Goal: Task Accomplishment & Management: Manage account settings

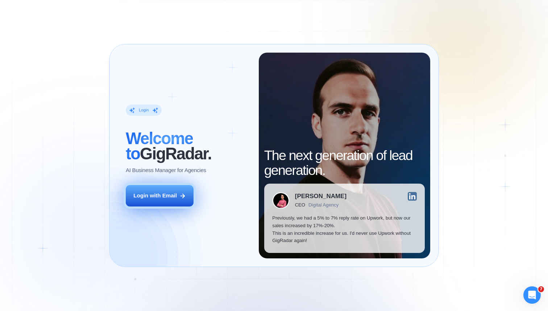
click at [180, 198] on icon at bounding box center [183, 196] width 7 height 7
click at [191, 198] on button "Login with Email" at bounding box center [160, 195] width 68 height 21
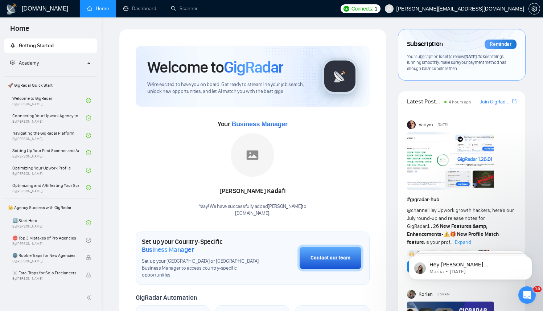
click at [129, 9] on link "Dashboard" at bounding box center [139, 8] width 33 height 6
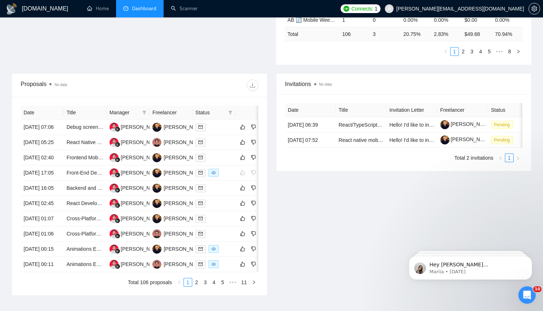
scroll to position [225, 0]
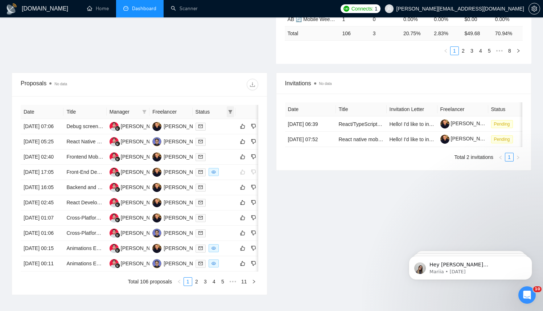
click at [229, 112] on icon "filter" at bounding box center [230, 112] width 4 height 4
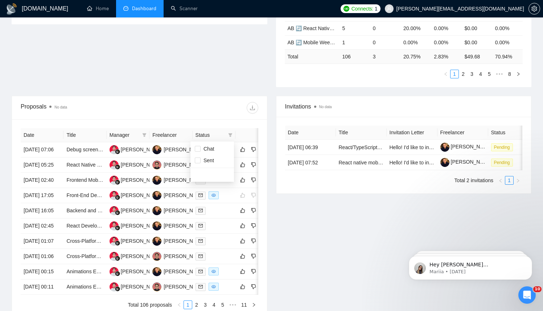
scroll to position [194, 0]
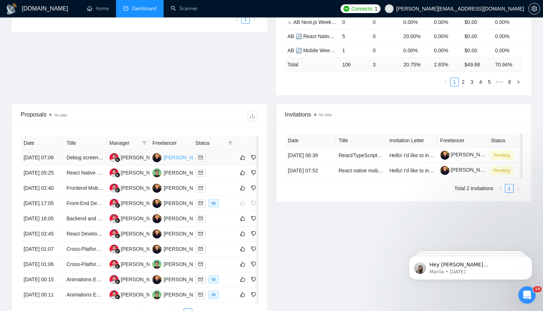
drag, startPoint x: 214, startPoint y: 129, endPoint x: 186, endPoint y: 157, distance: 40.3
click at [213, 131] on div "Date Title Manager Freelancer Status 16 Aug, 2025 07:06 Debug screen not scroll…" at bounding box center [139, 226] width 255 height 198
click at [229, 141] on icon "filter" at bounding box center [230, 143] width 4 height 4
click at [198, 157] on input "checkbox" at bounding box center [198, 157] width 6 height 6
checkbox input "true"
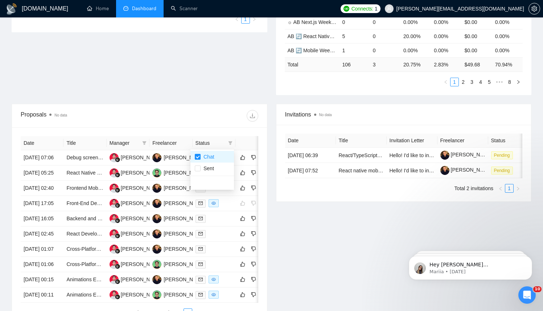
click at [215, 125] on div "Proposals No data" at bounding box center [140, 115] width 238 height 23
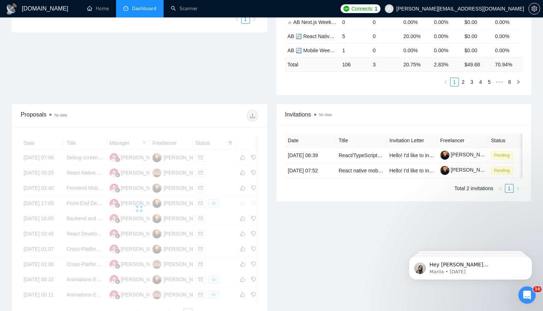
scroll to position [193, 0]
